Goal: Navigation & Orientation: Find specific page/section

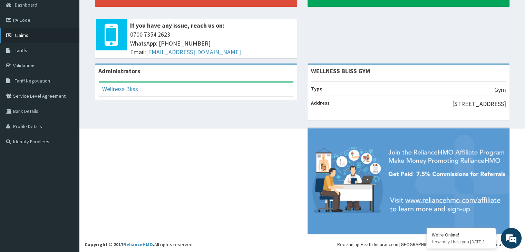
click at [34, 37] on link "Claims" at bounding box center [39, 35] width 79 height 15
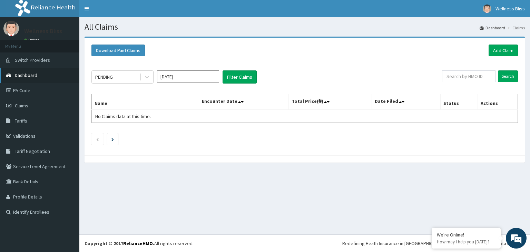
click at [42, 76] on link "Dashboard" at bounding box center [39, 75] width 79 height 15
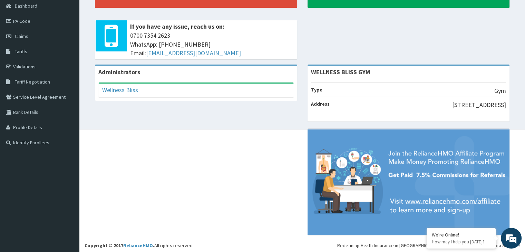
scroll to position [70, 0]
